Goal: Complete application form

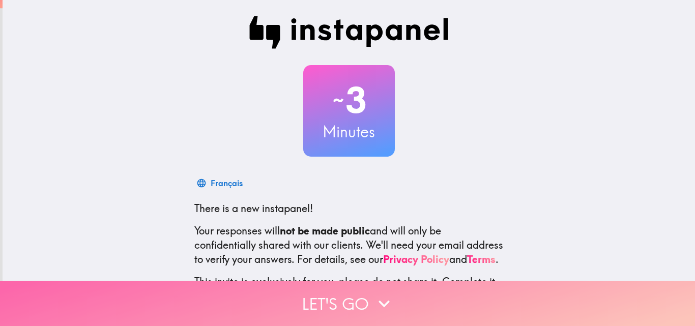
click at [345, 298] on button "Let's go" at bounding box center [347, 303] width 695 height 45
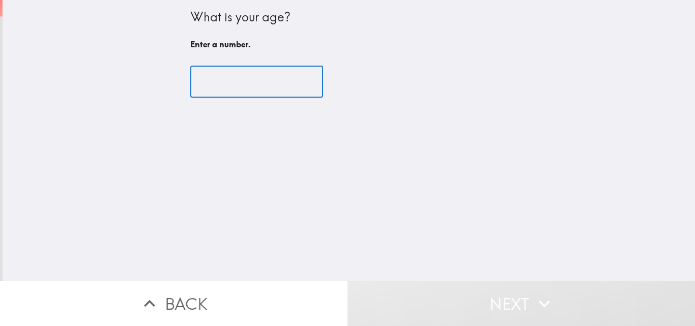
click at [225, 84] on input "number" at bounding box center [256, 82] width 133 height 32
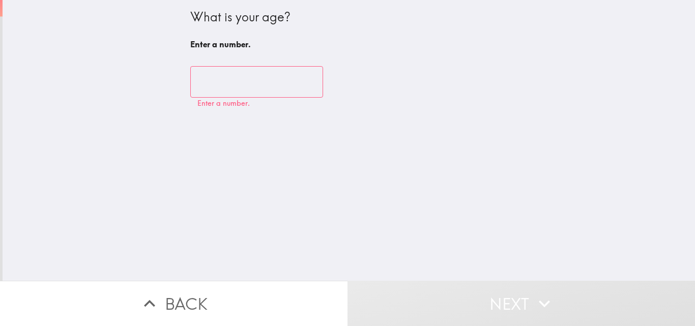
click at [213, 79] on input "number" at bounding box center [256, 82] width 133 height 32
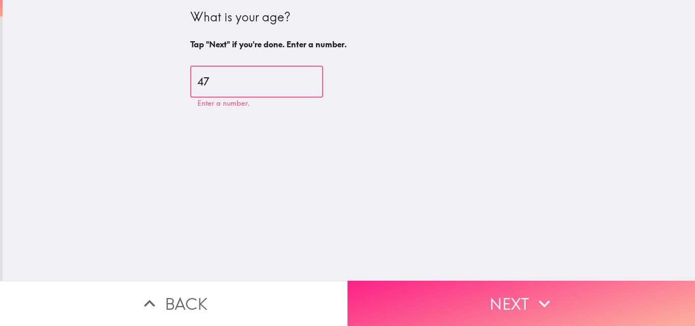
type input "47"
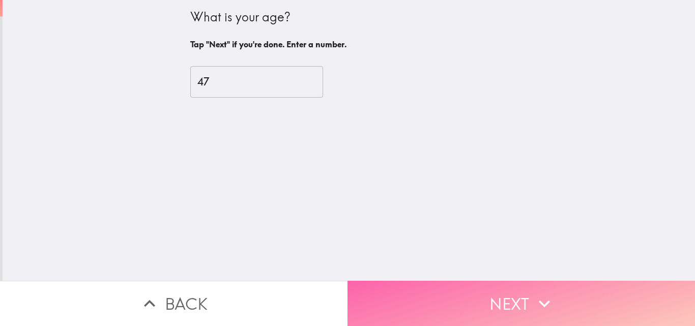
click at [379, 294] on button "Next" at bounding box center [522, 303] width 348 height 45
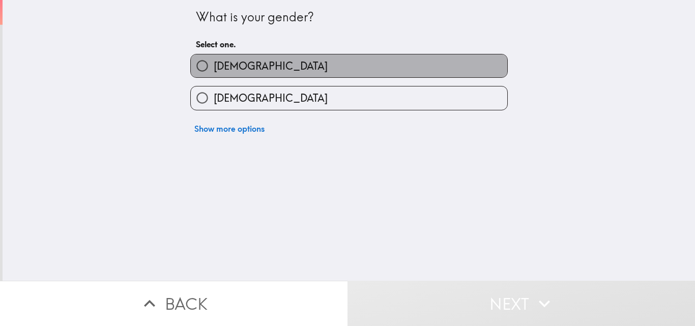
click at [219, 58] on label "[DEMOGRAPHIC_DATA]" at bounding box center [349, 65] width 317 height 23
click at [214, 58] on input "[DEMOGRAPHIC_DATA]" at bounding box center [202, 65] width 23 height 23
radio input "true"
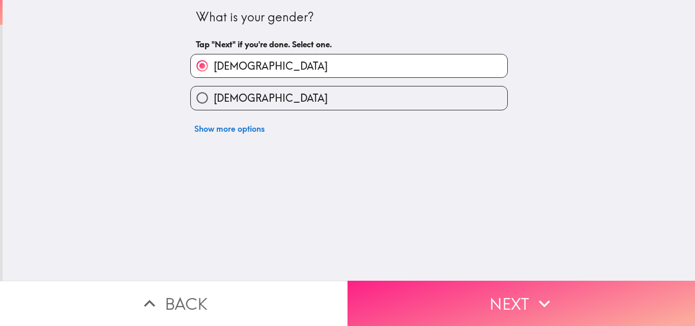
drag, startPoint x: 508, startPoint y: 287, endPoint x: 507, endPoint y: 282, distance: 5.1
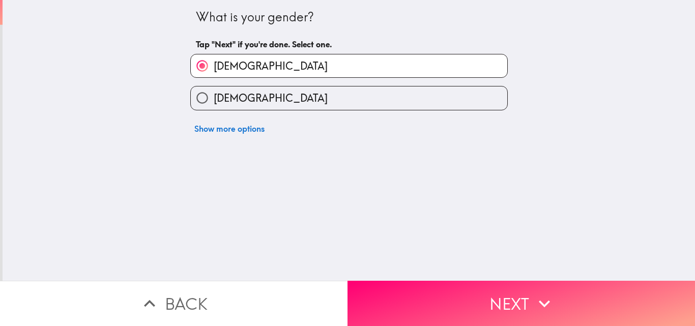
click at [507, 286] on button "Next" at bounding box center [522, 303] width 348 height 45
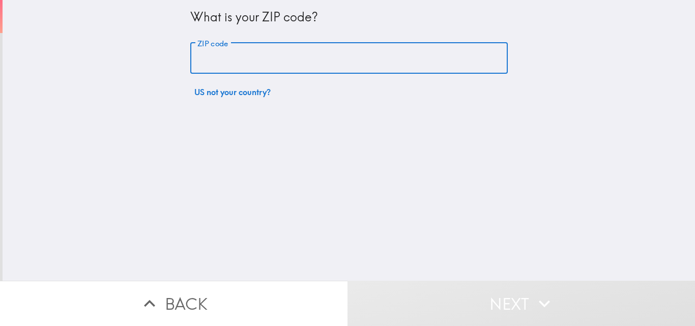
click at [276, 64] on input "ZIP code" at bounding box center [349, 59] width 318 height 32
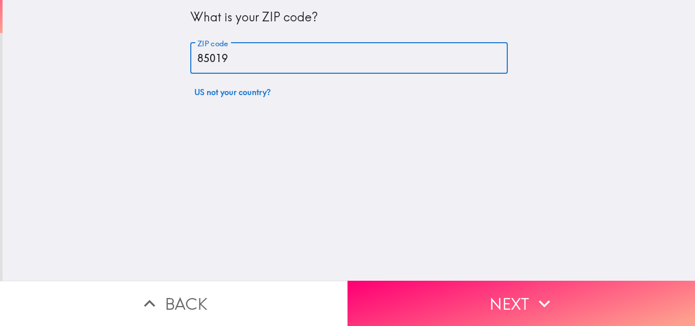
type input "85019"
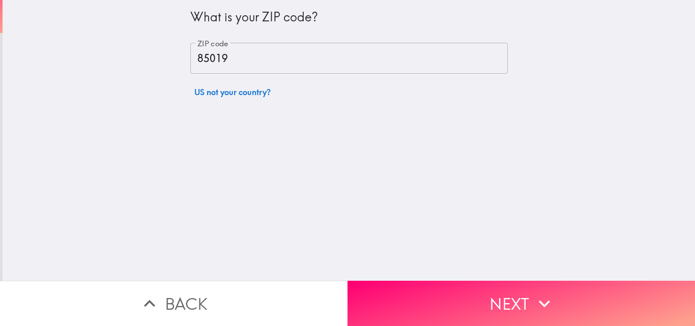
click at [463, 298] on button "Next" at bounding box center [522, 303] width 348 height 45
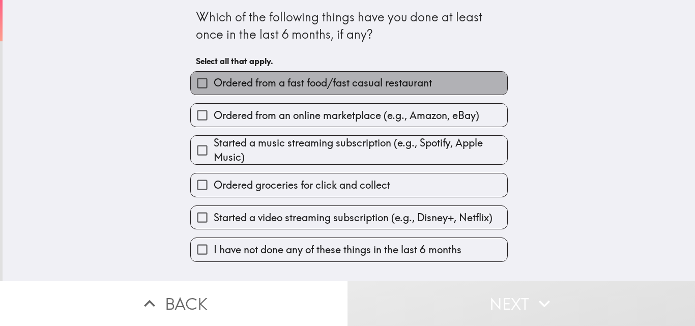
click at [226, 90] on span "Ordered from a fast food/fast casual restaurant" at bounding box center [323, 83] width 218 height 14
click at [214, 90] on input "Ordered from a fast food/fast casual restaurant" at bounding box center [202, 83] width 23 height 23
checkbox input "true"
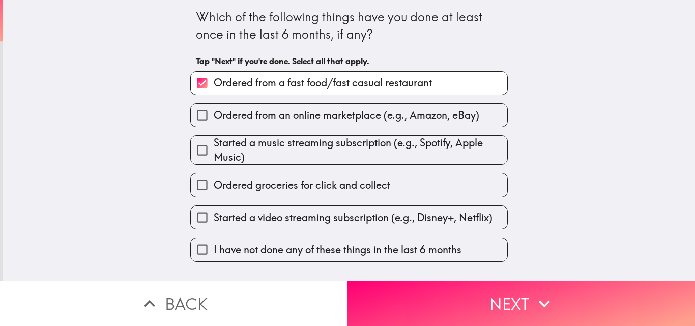
click at [316, 116] on span "Ordered from an online marketplace (e.g., Amazon, eBay)" at bounding box center [347, 115] width 266 height 14
click at [214, 116] on input "Ordered from an online marketplace (e.g., Amazon, eBay)" at bounding box center [202, 115] width 23 height 23
checkbox input "true"
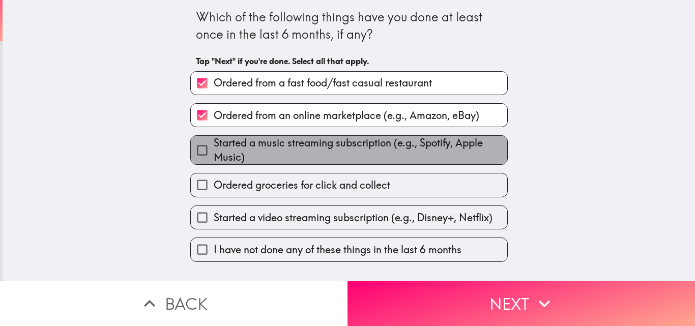
click at [266, 149] on span "Started a music streaming subscription (e.g., Spotify, Apple Music)" at bounding box center [361, 150] width 294 height 28
click at [214, 149] on input "Started a music streaming subscription (e.g., Spotify, Apple Music)" at bounding box center [202, 150] width 23 height 23
checkbox input "true"
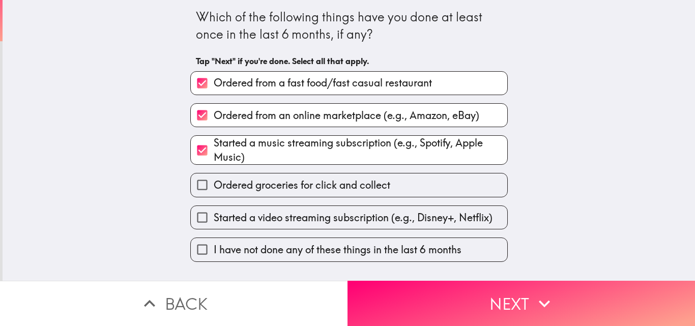
click at [250, 186] on span "Ordered groceries for click and collect" at bounding box center [302, 185] width 177 height 14
click at [214, 186] on input "Ordered groceries for click and collect" at bounding box center [202, 185] width 23 height 23
checkbox input "true"
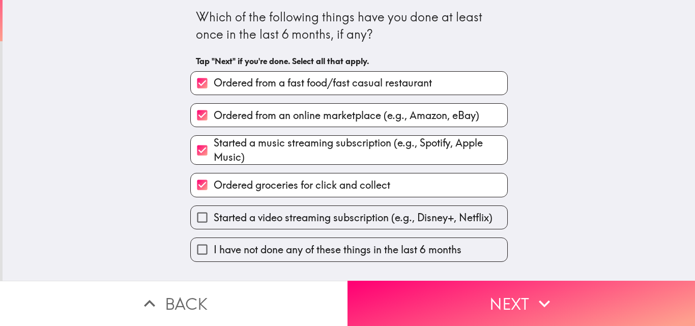
click at [275, 209] on label "Started a video streaming subscription (e.g., Disney+, Netflix)" at bounding box center [349, 217] width 317 height 23
click at [214, 209] on input "Started a video streaming subscription (e.g., Disney+, Netflix)" at bounding box center [202, 217] width 23 height 23
checkbox input "true"
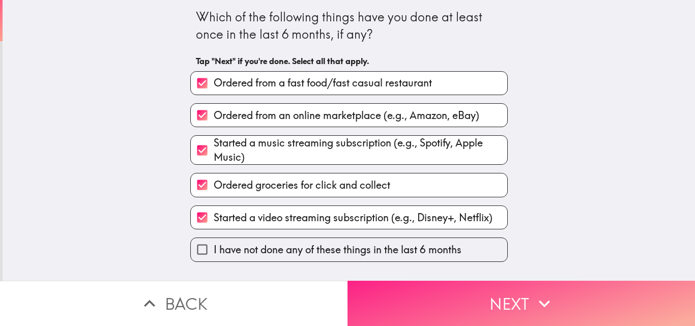
click at [480, 298] on button "Next" at bounding box center [522, 303] width 348 height 45
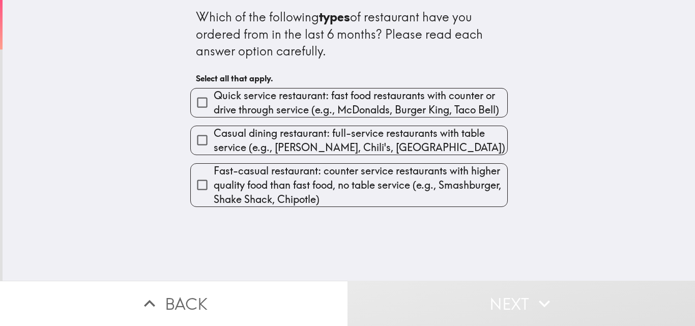
click at [323, 95] on span "Quick service restaurant: fast food restaurants with counter or drive through s…" at bounding box center [361, 103] width 294 height 28
click at [214, 95] on input "Quick service restaurant: fast food restaurants with counter or drive through s…" at bounding box center [202, 102] width 23 height 23
checkbox input "true"
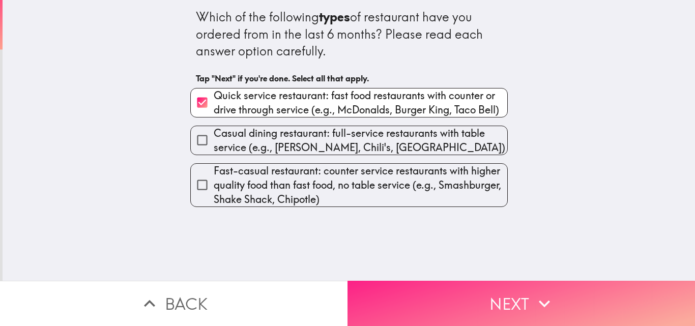
click at [403, 286] on button "Next" at bounding box center [522, 303] width 348 height 45
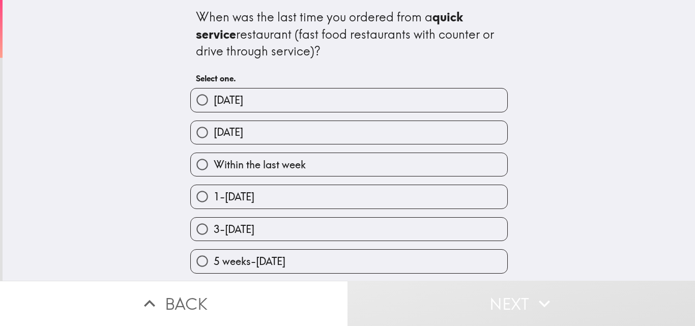
click at [261, 163] on span "Within the last week" at bounding box center [260, 165] width 92 height 14
click at [214, 163] on input "Within the last week" at bounding box center [202, 164] width 23 height 23
radio input "true"
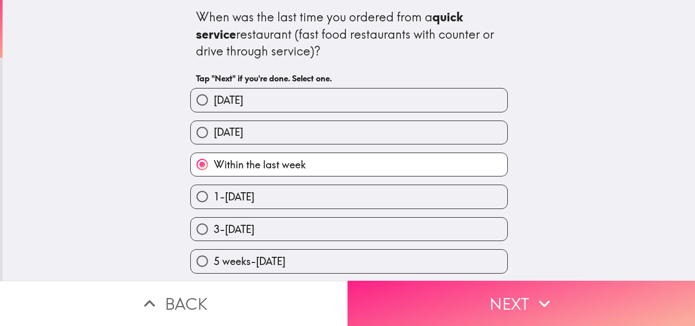
click at [478, 292] on button "Next" at bounding box center [522, 303] width 348 height 45
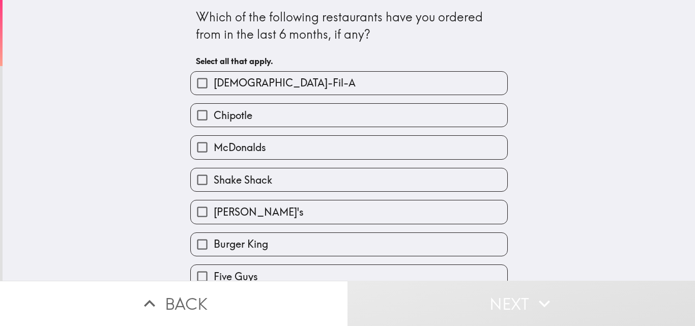
click at [258, 146] on span "McDonalds" at bounding box center [240, 147] width 52 height 14
click at [214, 146] on input "McDonalds" at bounding box center [202, 147] width 23 height 23
checkbox input "true"
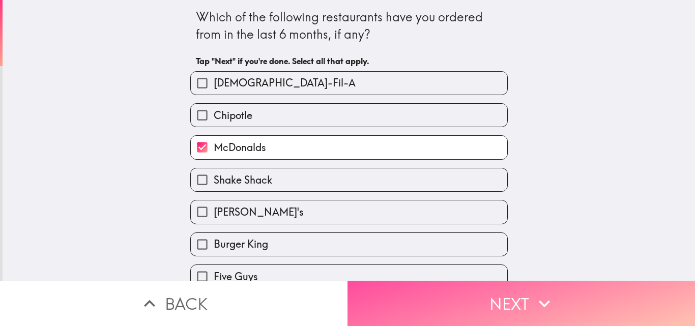
drag, startPoint x: 407, startPoint y: 302, endPoint x: 401, endPoint y: 301, distance: 5.6
click at [407, 301] on button "Next" at bounding box center [522, 303] width 348 height 45
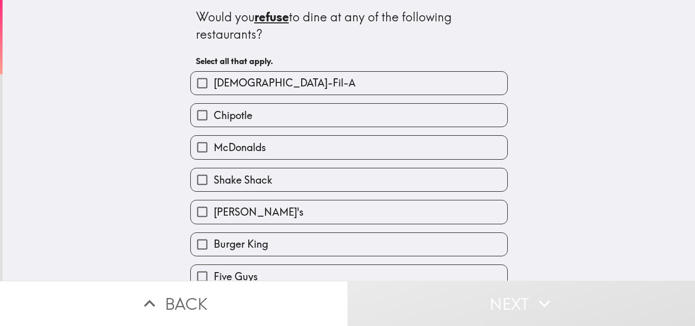
scroll to position [51, 0]
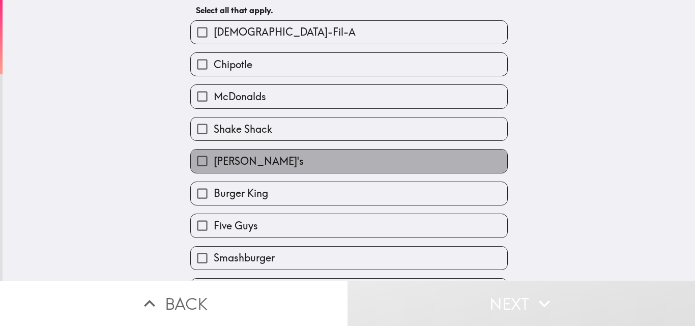
click at [239, 160] on span "[PERSON_NAME]'s" at bounding box center [259, 161] width 90 height 14
click at [214, 160] on input "[PERSON_NAME]'s" at bounding box center [202, 161] width 23 height 23
checkbox input "true"
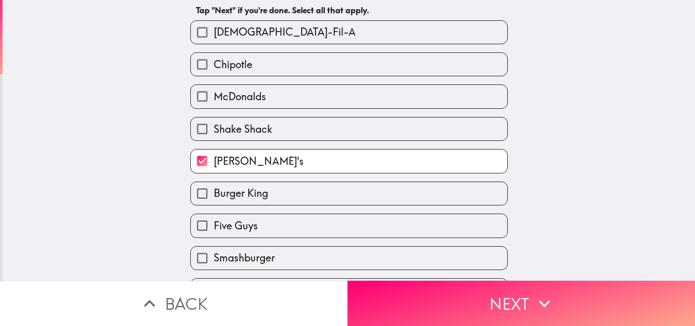
drag, startPoint x: 433, startPoint y: 302, endPoint x: 433, endPoint y: 275, distance: 27.0
click at [433, 300] on button "Next" at bounding box center [522, 303] width 348 height 45
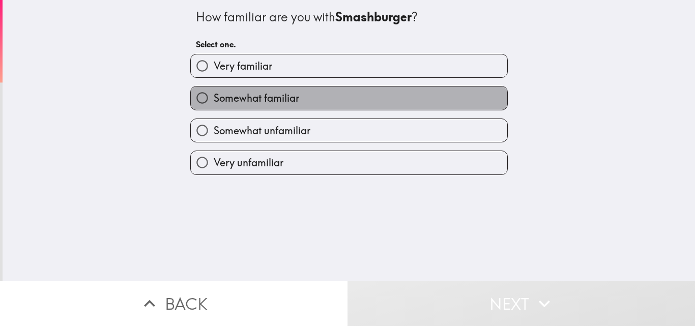
click at [226, 95] on span "Somewhat familiar" at bounding box center [256, 98] width 85 height 14
click at [214, 95] on input "Somewhat familiar" at bounding box center [202, 98] width 23 height 23
radio input "true"
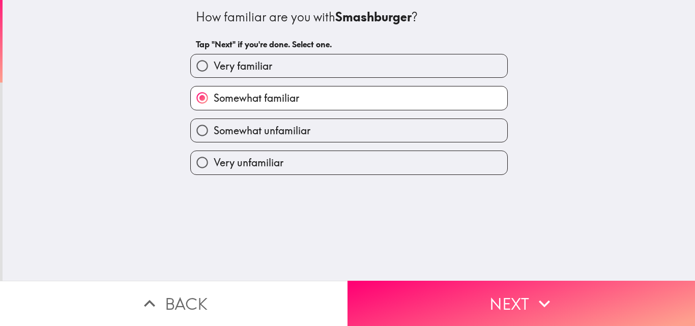
click at [444, 299] on button "Next" at bounding box center [522, 303] width 348 height 45
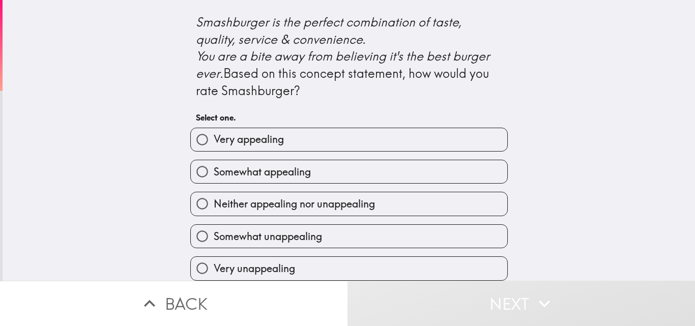
scroll to position [481, 0]
click at [227, 132] on span "Very appealing" at bounding box center [249, 139] width 70 height 14
click at [214, 128] on input "Very appealing" at bounding box center [202, 139] width 23 height 23
radio input "true"
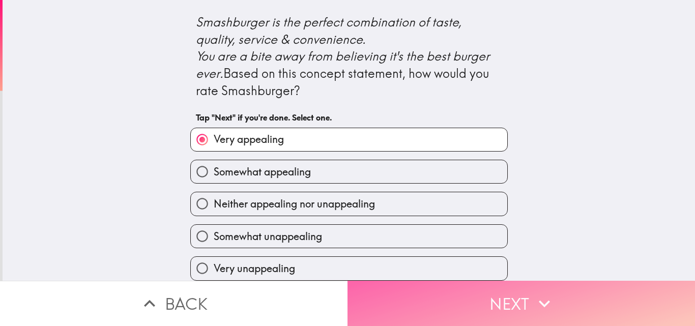
click at [440, 297] on button "Next" at bounding box center [522, 303] width 348 height 45
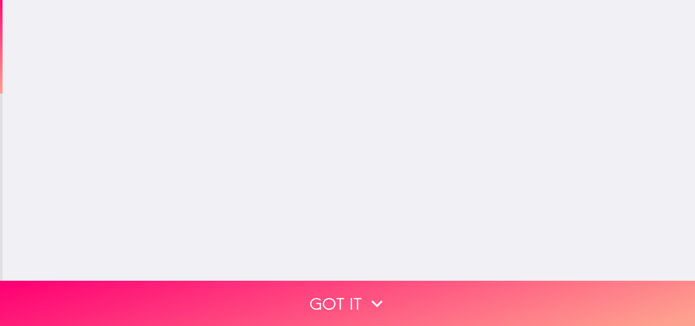
scroll to position [0, 0]
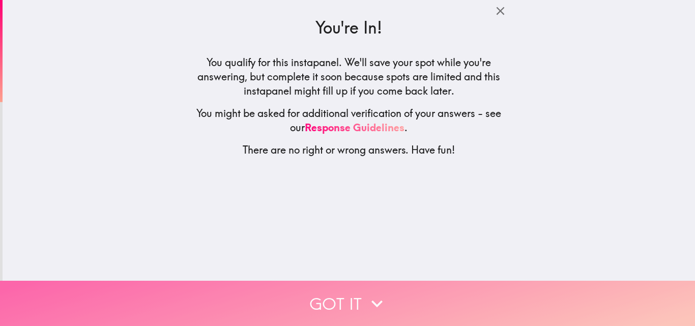
click at [382, 309] on button "Got it" at bounding box center [347, 303] width 695 height 45
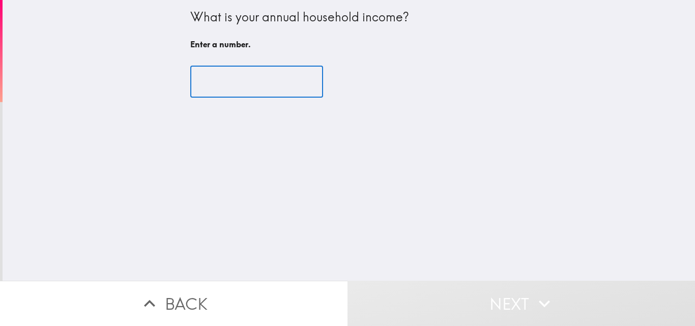
click at [227, 78] on input "number" at bounding box center [256, 82] width 133 height 32
click at [294, 85] on input "-1" at bounding box center [256, 82] width 133 height 32
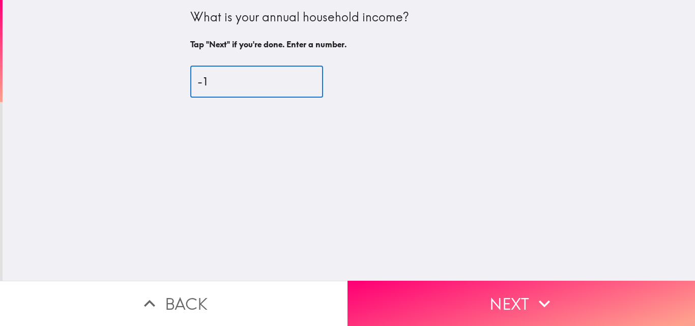
click at [264, 84] on input "-1" at bounding box center [256, 82] width 133 height 32
type input "0"
click at [295, 78] on input "0" at bounding box center [256, 82] width 133 height 32
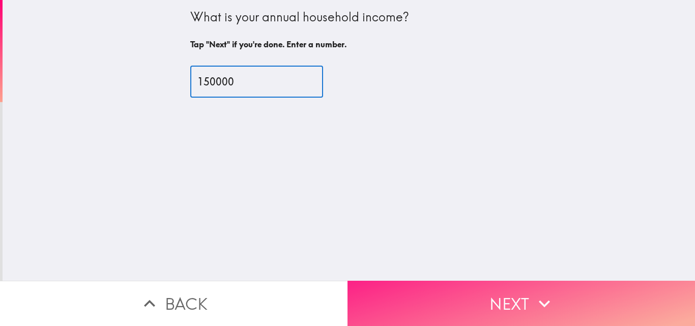
type input "150000"
click at [448, 281] on button "Next" at bounding box center [522, 303] width 348 height 45
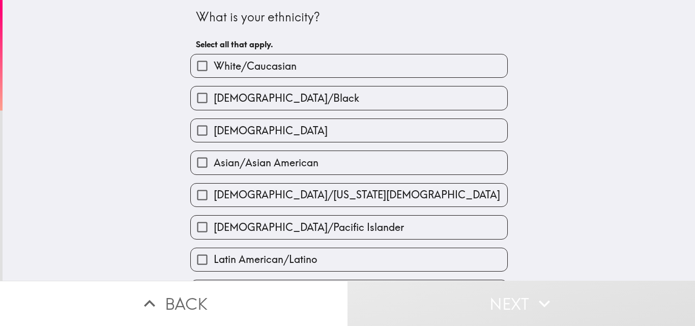
drag, startPoint x: 221, startPoint y: 67, endPoint x: 249, endPoint y: 92, distance: 37.5
click at [221, 69] on span "White/Caucasian" at bounding box center [255, 66] width 83 height 14
click at [214, 69] on input "White/Caucasian" at bounding box center [202, 65] width 23 height 23
checkbox input "true"
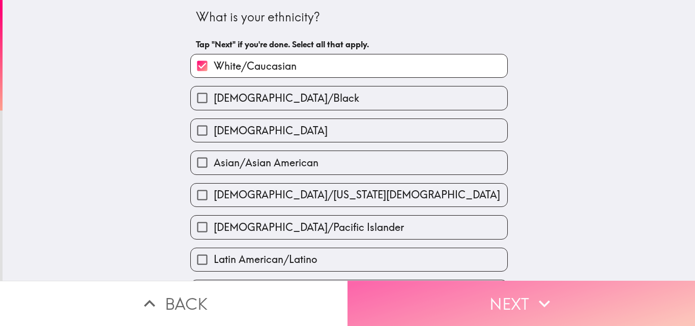
click at [482, 307] on button "Next" at bounding box center [522, 303] width 348 height 45
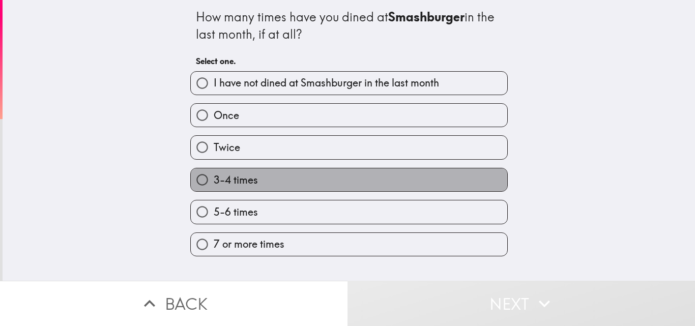
drag, startPoint x: 242, startPoint y: 180, endPoint x: 245, endPoint y: 186, distance: 6.8
click at [241, 185] on span "3-4 times" at bounding box center [236, 180] width 44 height 14
click at [214, 185] on input "3-4 times" at bounding box center [202, 179] width 23 height 23
radio input "true"
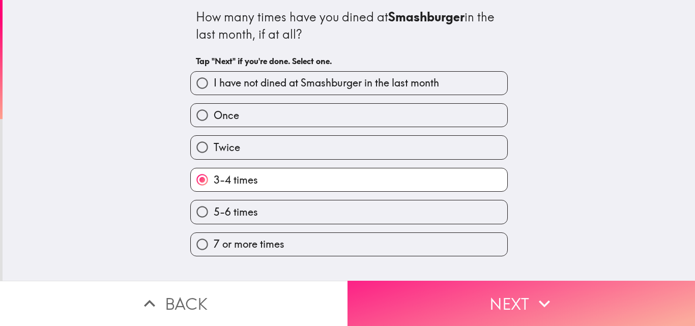
click at [458, 305] on button "Next" at bounding box center [522, 303] width 348 height 45
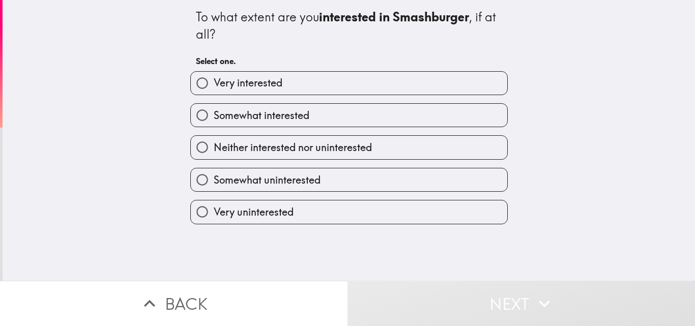
drag, startPoint x: 259, startPoint y: 79, endPoint x: 264, endPoint y: 93, distance: 14.8
click at [259, 80] on span "Very interested" at bounding box center [248, 83] width 69 height 14
click at [214, 80] on input "Very interested" at bounding box center [202, 83] width 23 height 23
radio input "true"
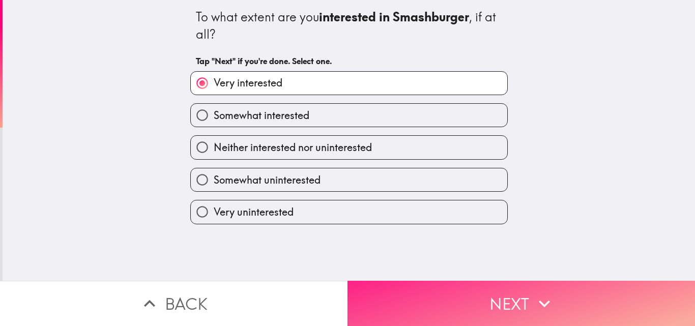
click at [402, 284] on button "Next" at bounding box center [522, 303] width 348 height 45
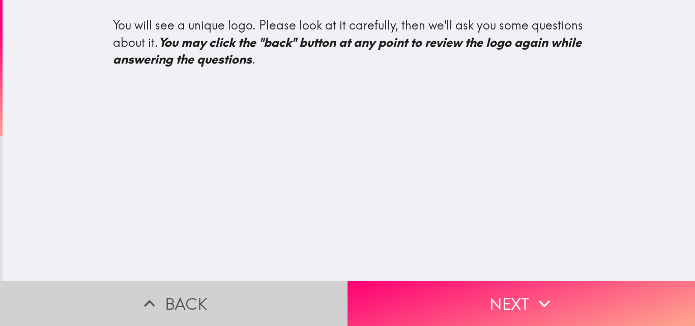
click at [176, 296] on button "Back" at bounding box center [174, 303] width 348 height 45
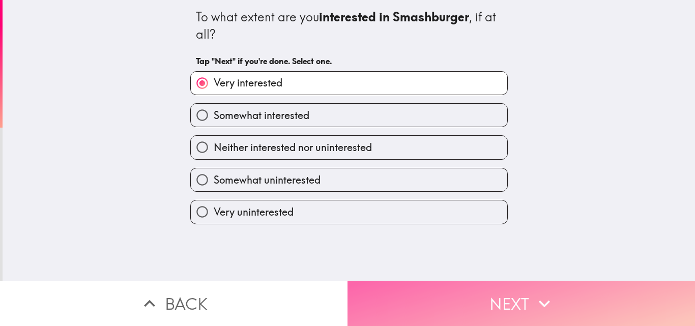
drag, startPoint x: 384, startPoint y: 300, endPoint x: 384, endPoint y: 295, distance: 5.6
click at [384, 296] on button "Next" at bounding box center [522, 303] width 348 height 45
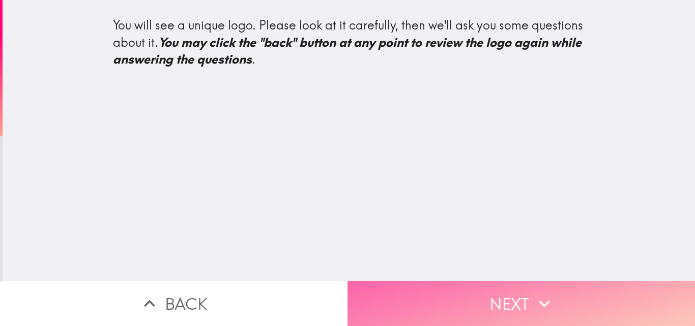
drag, startPoint x: 441, startPoint y: 291, endPoint x: 442, endPoint y: 282, distance: 9.3
click at [442, 288] on button "Next" at bounding box center [522, 303] width 348 height 45
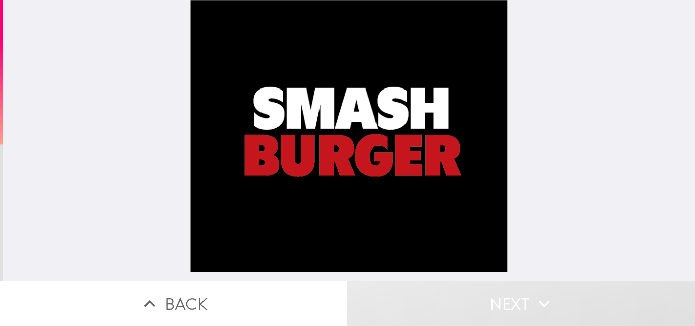
click at [368, 186] on div at bounding box center [349, 140] width 318 height 281
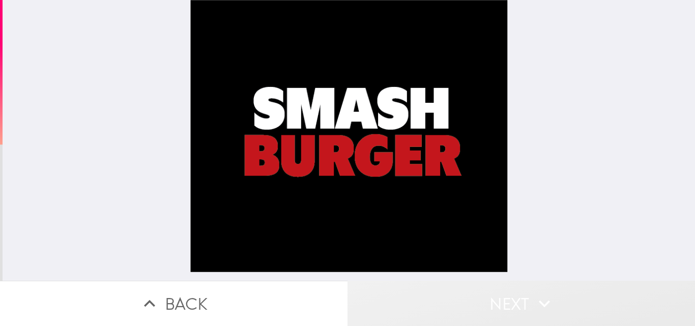
click at [499, 296] on button "Next" at bounding box center [522, 303] width 348 height 45
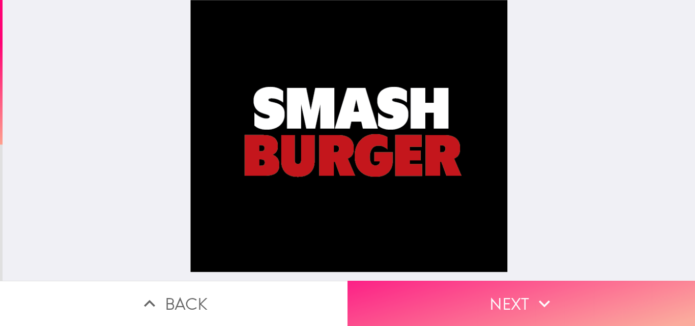
click at [423, 288] on button "Next" at bounding box center [522, 303] width 348 height 45
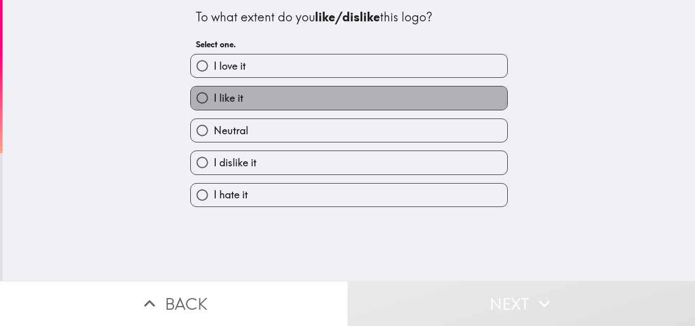
drag, startPoint x: 239, startPoint y: 102, endPoint x: 245, endPoint y: 105, distance: 6.1
click at [240, 102] on label "I like it" at bounding box center [349, 98] width 317 height 23
click at [214, 102] on input "I like it" at bounding box center [202, 98] width 23 height 23
radio input "true"
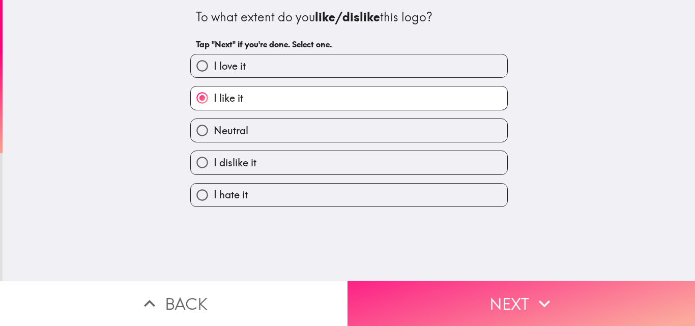
click at [496, 308] on button "Next" at bounding box center [522, 303] width 348 height 45
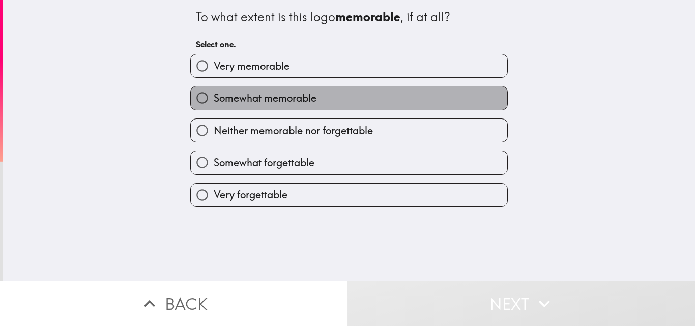
drag, startPoint x: 283, startPoint y: 96, endPoint x: 286, endPoint y: 104, distance: 8.5
click at [282, 99] on span "Somewhat memorable" at bounding box center [265, 98] width 103 height 14
click at [214, 99] on input "Somewhat memorable" at bounding box center [202, 98] width 23 height 23
radio input "true"
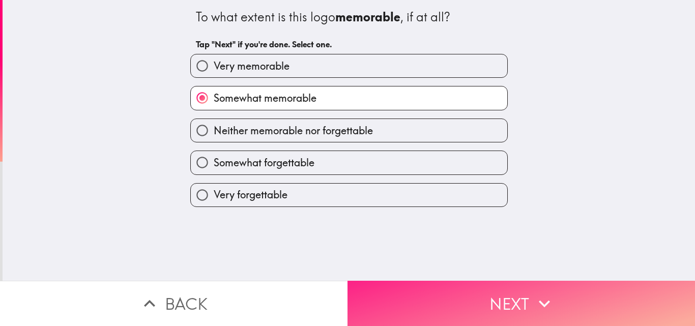
click at [438, 305] on button "Next" at bounding box center [522, 303] width 348 height 45
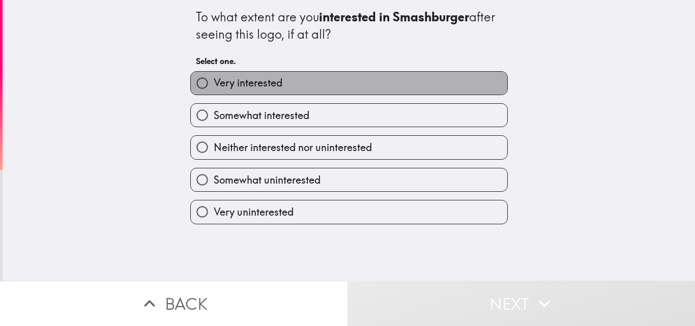
drag, startPoint x: 259, startPoint y: 82, endPoint x: 286, endPoint y: 117, distance: 43.6
click at [260, 82] on span "Very interested" at bounding box center [248, 83] width 69 height 14
click at [214, 82] on input "Very interested" at bounding box center [202, 83] width 23 height 23
radio input "true"
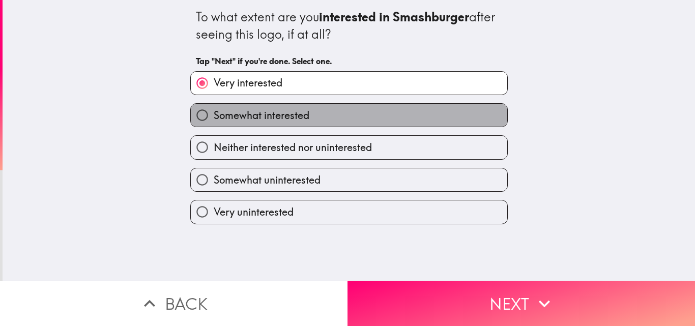
drag, startPoint x: 312, startPoint y: 104, endPoint x: 316, endPoint y: 112, distance: 8.7
click at [313, 104] on label "Somewhat interested" at bounding box center [349, 115] width 317 height 23
click at [214, 104] on input "Somewhat interested" at bounding box center [202, 115] width 23 height 23
radio input "true"
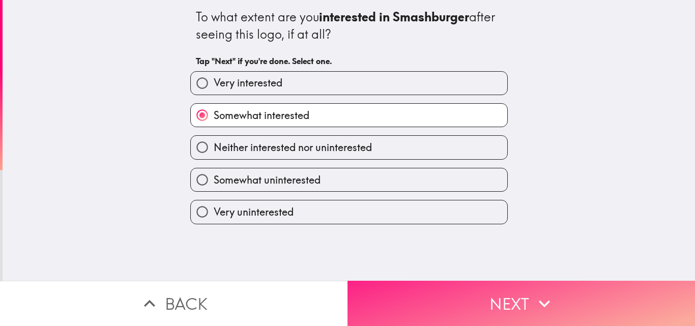
drag, startPoint x: 416, startPoint y: 296, endPoint x: 419, endPoint y: 289, distance: 7.3
click at [416, 292] on button "Next" at bounding box center [522, 303] width 348 height 45
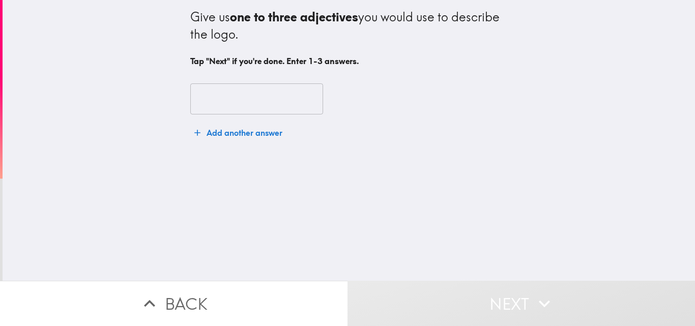
click at [194, 84] on input "text" at bounding box center [256, 99] width 133 height 32
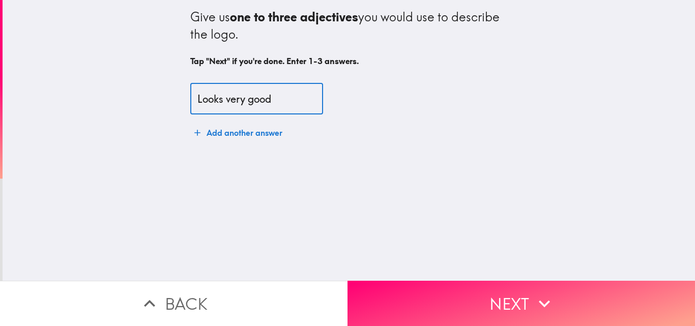
type input "Looks very good"
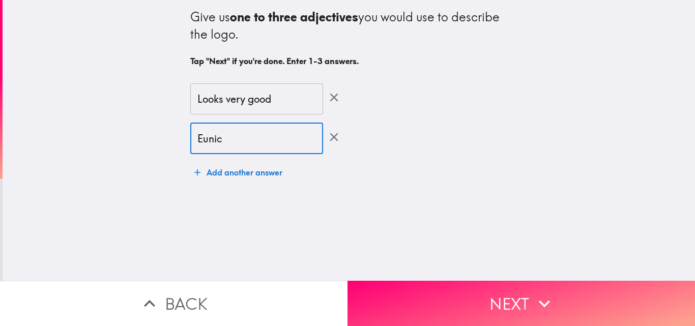
click at [198, 138] on input "Eunic" at bounding box center [256, 139] width 133 height 32
type input "[PERSON_NAME]"
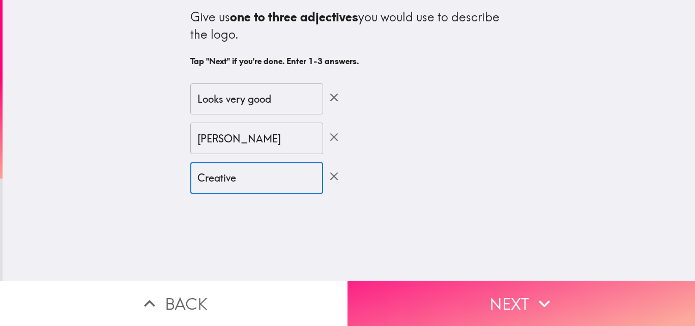
type input "Creative"
click at [424, 296] on button "Next" at bounding box center [522, 303] width 348 height 45
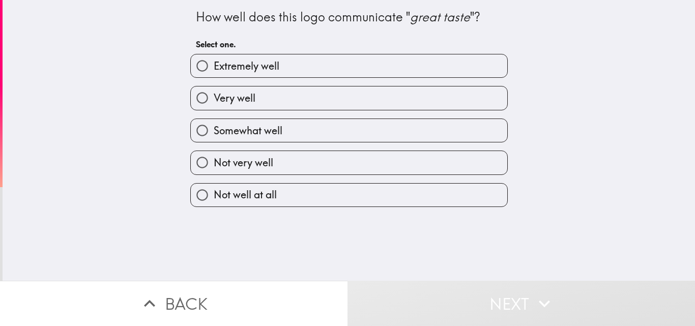
drag, startPoint x: 241, startPoint y: 92, endPoint x: 250, endPoint y: 101, distance: 13.0
click at [241, 93] on span "Very well" at bounding box center [235, 98] width 42 height 14
click at [214, 93] on input "Very well" at bounding box center [202, 98] width 23 height 23
radio input "true"
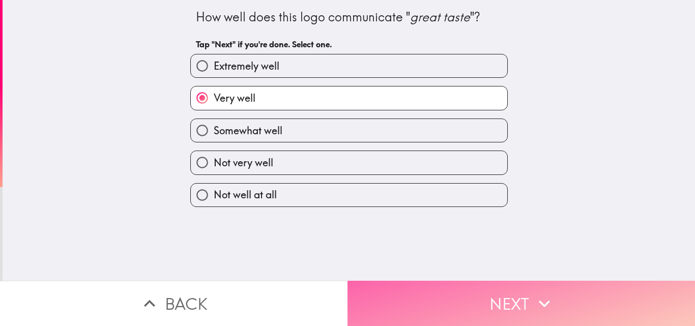
drag, startPoint x: 409, startPoint y: 283, endPoint x: 399, endPoint y: 273, distance: 14.4
click at [410, 284] on button "Next" at bounding box center [522, 303] width 348 height 45
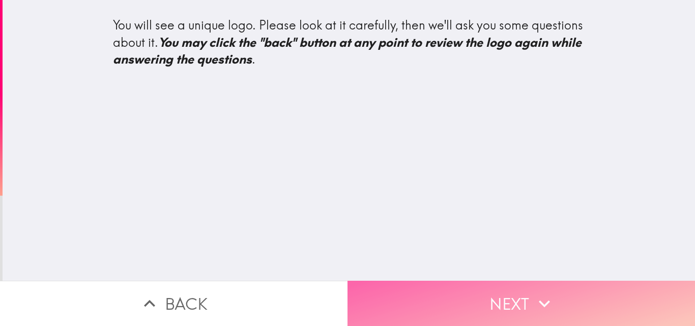
click at [399, 310] on button "Next" at bounding box center [522, 303] width 348 height 45
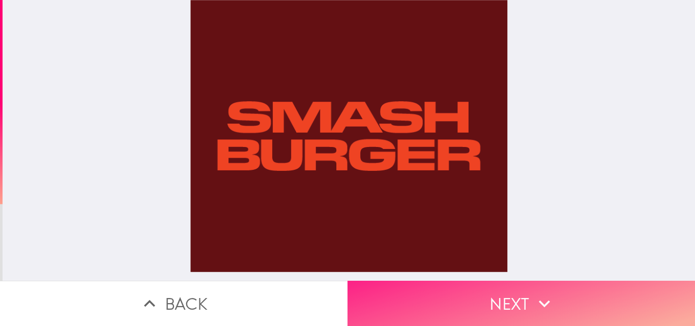
click at [454, 281] on button "Next" at bounding box center [522, 303] width 348 height 45
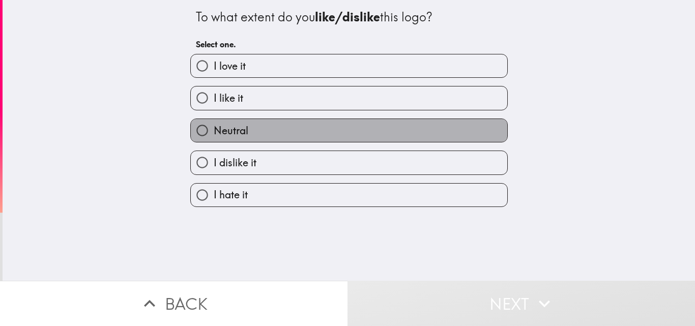
drag, startPoint x: 224, startPoint y: 132, endPoint x: 289, endPoint y: 160, distance: 70.9
click at [222, 134] on span "Neutral" at bounding box center [231, 131] width 35 height 14
click at [214, 134] on input "Neutral" at bounding box center [202, 130] width 23 height 23
radio input "true"
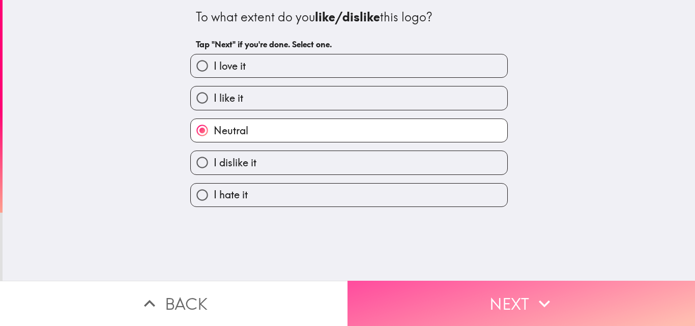
drag, startPoint x: 460, startPoint y: 290, endPoint x: 449, endPoint y: 244, distance: 46.5
click at [460, 290] on button "Next" at bounding box center [522, 303] width 348 height 45
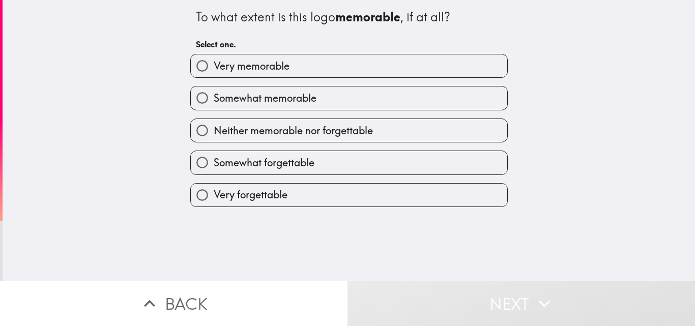
click at [270, 99] on span "Somewhat memorable" at bounding box center [265, 98] width 103 height 14
click at [214, 99] on input "Somewhat memorable" at bounding box center [202, 98] width 23 height 23
radio input "true"
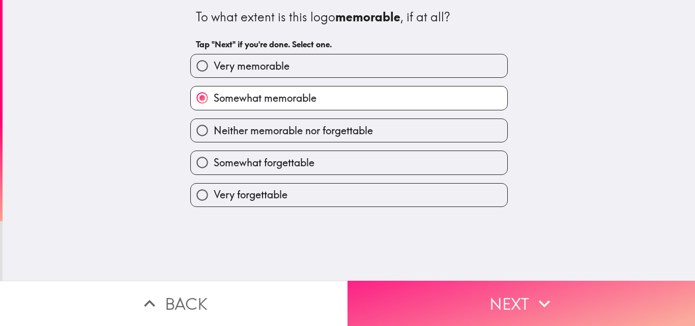
click at [454, 288] on button "Next" at bounding box center [522, 303] width 348 height 45
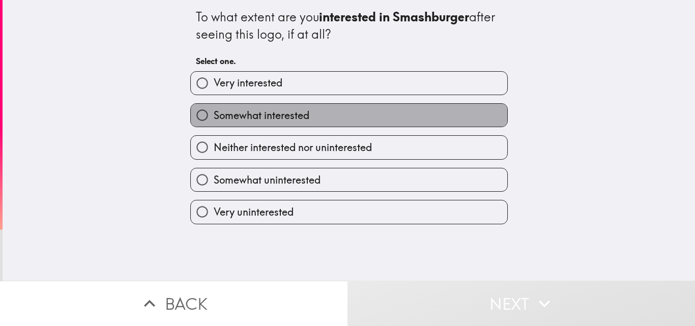
click at [301, 107] on label "Somewhat interested" at bounding box center [349, 115] width 317 height 23
click at [214, 107] on input "Somewhat interested" at bounding box center [202, 115] width 23 height 23
radio input "true"
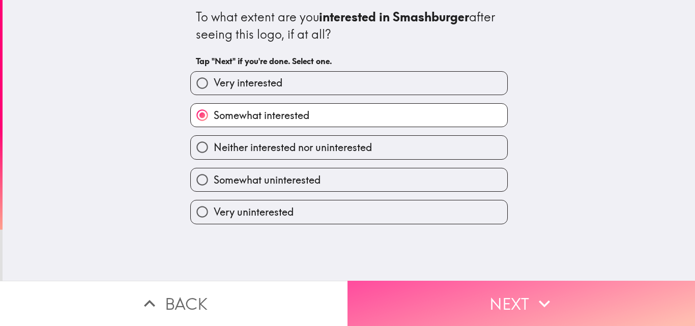
drag, startPoint x: 446, startPoint y: 294, endPoint x: 483, endPoint y: 248, distance: 59.7
click at [447, 294] on button "Next" at bounding box center [522, 303] width 348 height 45
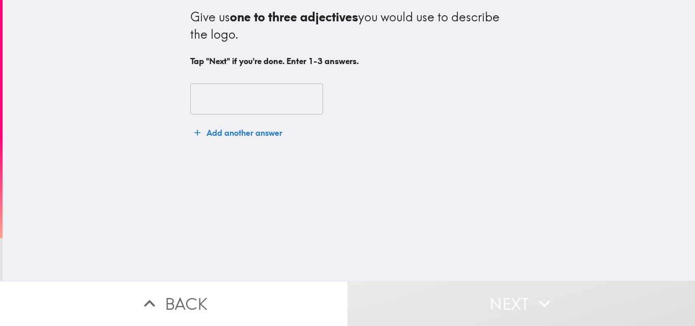
click at [222, 96] on input "text" at bounding box center [256, 99] width 133 height 32
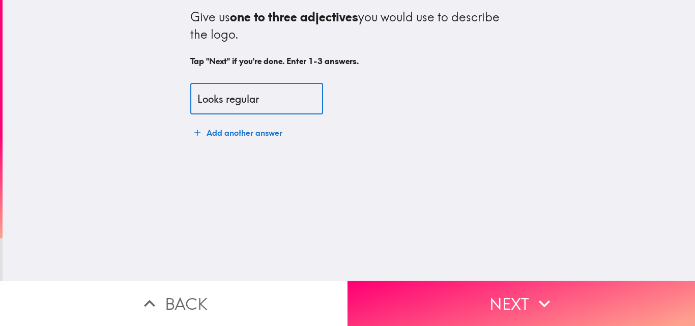
type input "Looks regular"
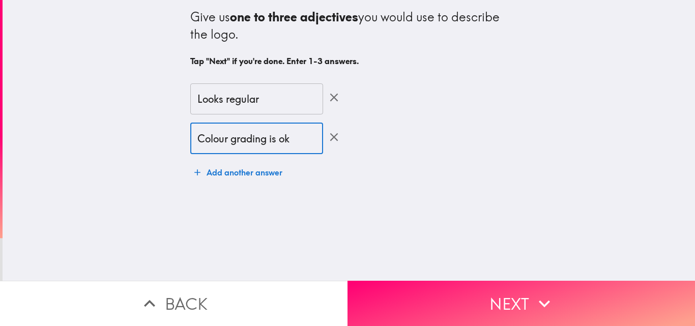
type input "Colour grading is ok"
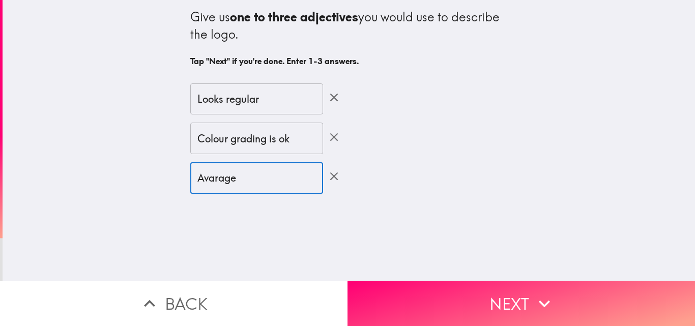
click at [203, 175] on input "Avarage" at bounding box center [256, 178] width 133 height 32
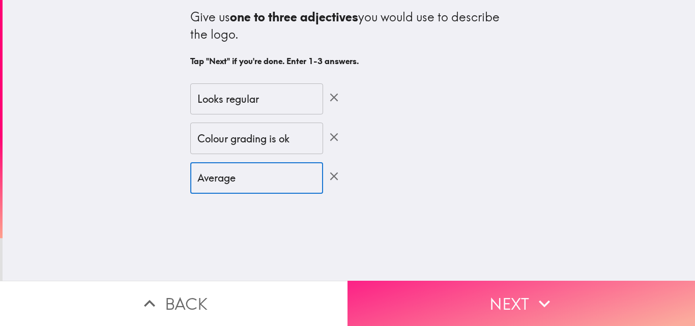
type input "Average"
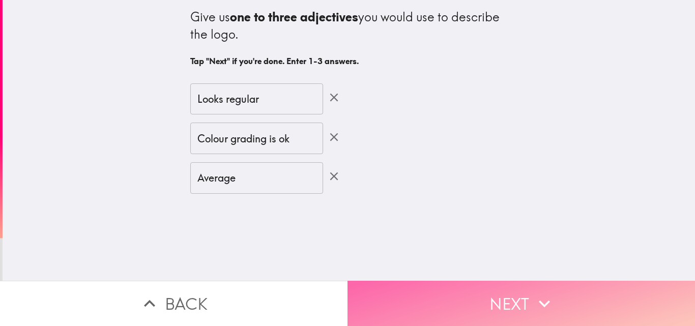
click at [457, 295] on button "Next" at bounding box center [522, 303] width 348 height 45
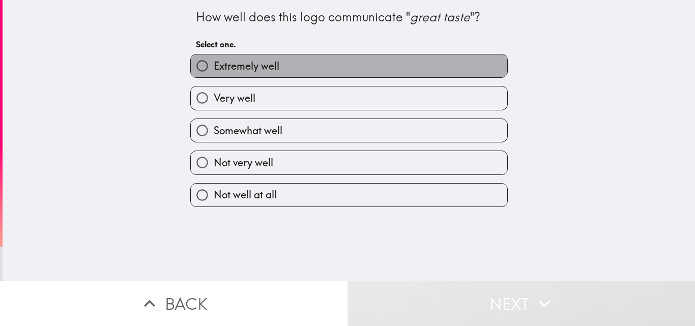
drag, startPoint x: 234, startPoint y: 64, endPoint x: 240, endPoint y: 65, distance: 5.7
click at [235, 64] on span "Extremely well" at bounding box center [247, 66] width 66 height 14
click at [214, 64] on input "Extremely well" at bounding box center [202, 65] width 23 height 23
radio input "true"
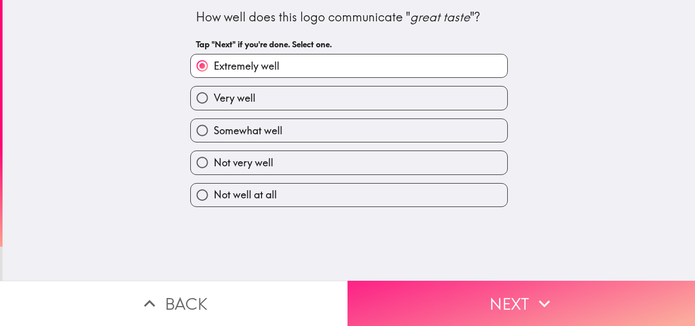
drag, startPoint x: 404, startPoint y: 308, endPoint x: 409, endPoint y: 305, distance: 5.9
click at [405, 306] on button "Next" at bounding box center [522, 303] width 348 height 45
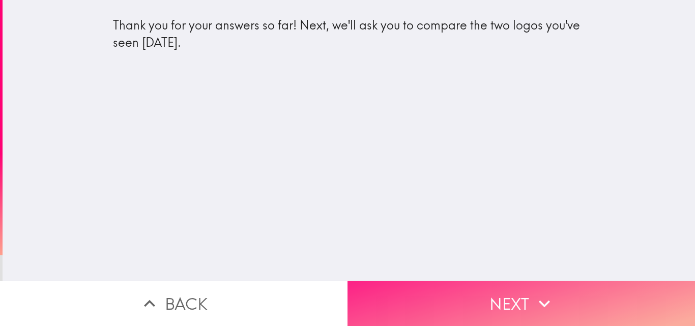
click at [521, 291] on button "Next" at bounding box center [522, 303] width 348 height 45
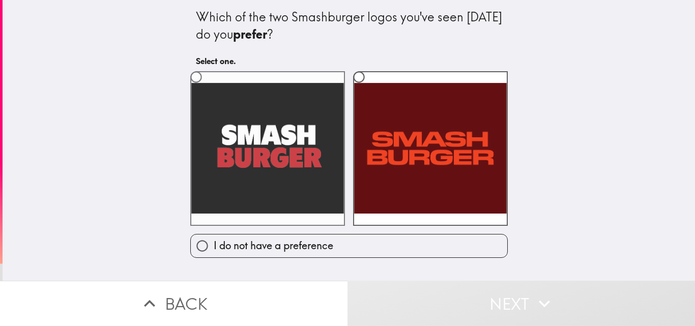
click at [275, 168] on label at bounding box center [267, 148] width 155 height 155
click at [208, 89] on input "radio" at bounding box center [196, 77] width 23 height 23
radio input "true"
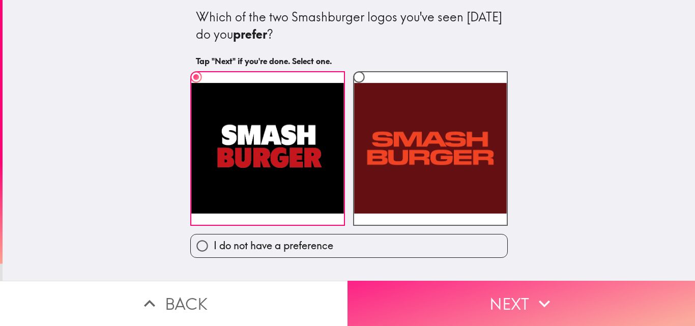
click at [459, 294] on button "Next" at bounding box center [522, 303] width 348 height 45
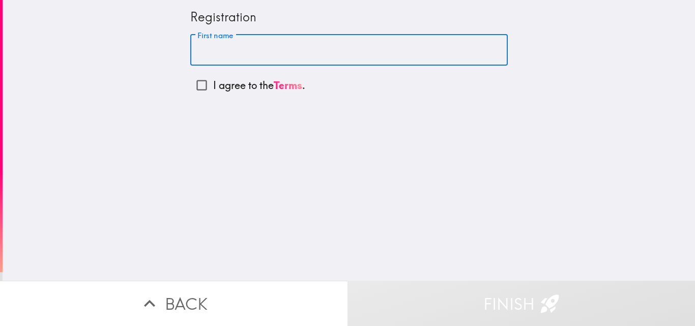
click at [199, 53] on input "First name" at bounding box center [349, 51] width 318 height 32
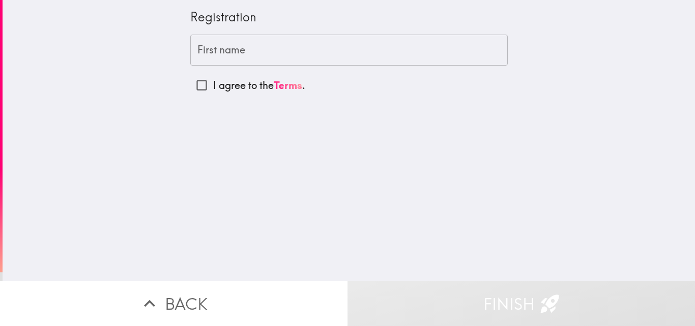
click at [318, 152] on div "Registration First name First name I agree to the Terms ." at bounding box center [349, 140] width 693 height 281
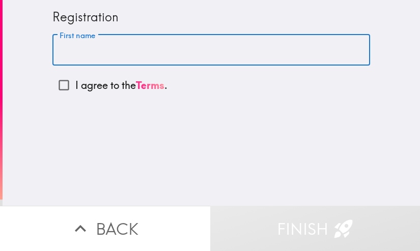
click at [170, 52] on input "First name" at bounding box center [211, 51] width 318 height 32
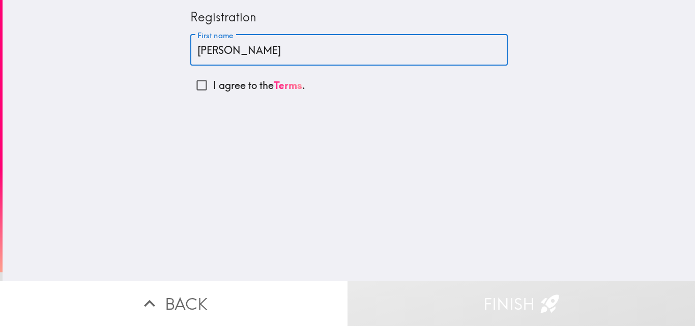
type input "[PERSON_NAME]"
click at [190, 85] on input "I agree to the Terms ." at bounding box center [201, 85] width 23 height 23
checkbox input "true"
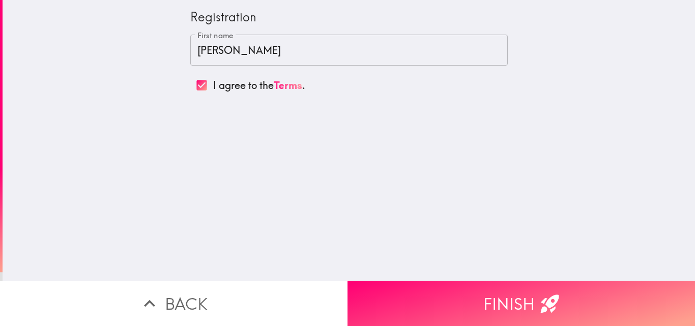
click at [543, 297] on icon "button" at bounding box center [550, 304] width 22 height 22
